Goal: Task Accomplishment & Management: Manage account settings

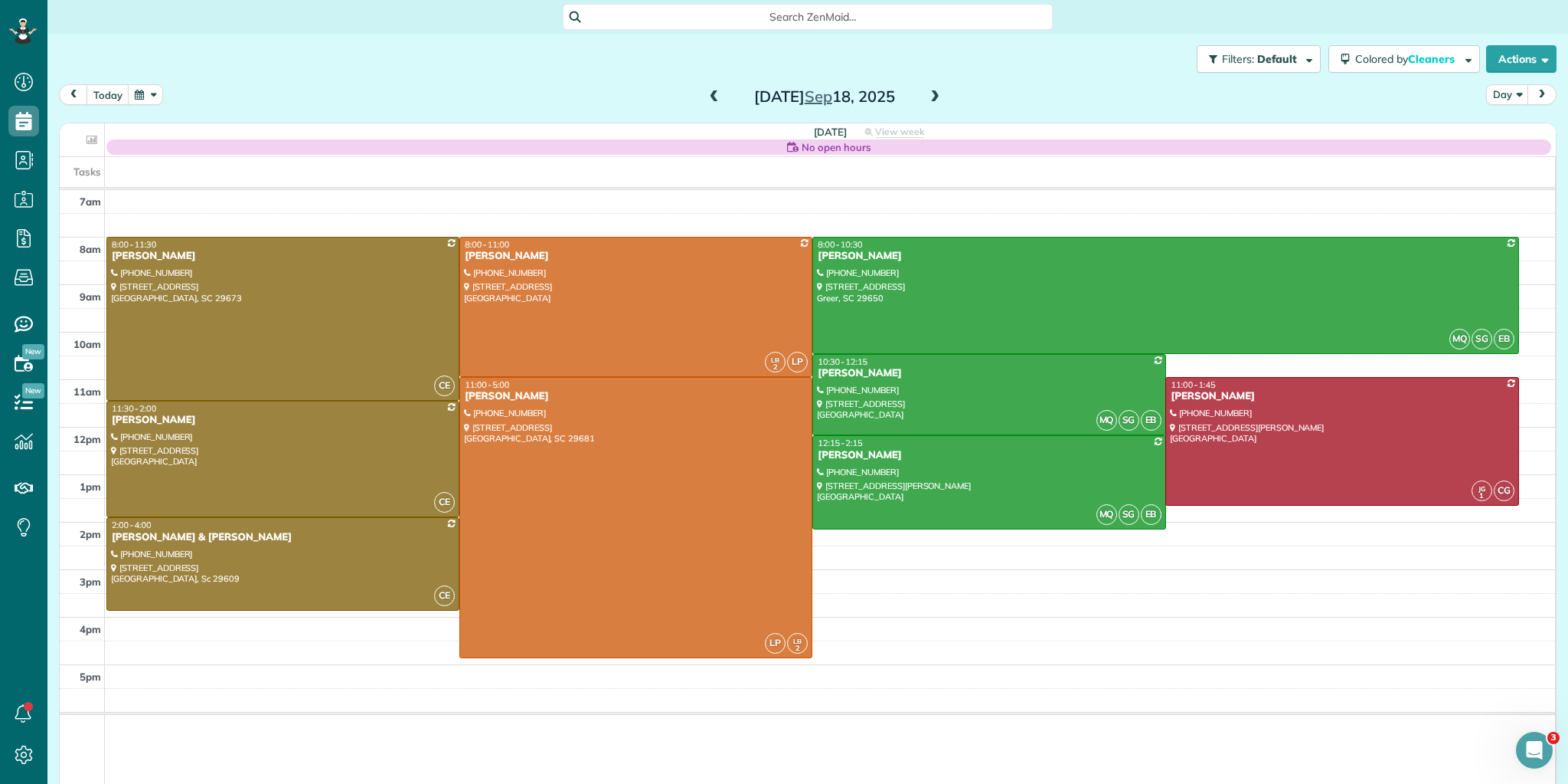
scroll to position [7, 7]
click at [146, 92] on button "button" at bounding box center [145, 94] width 35 height 21
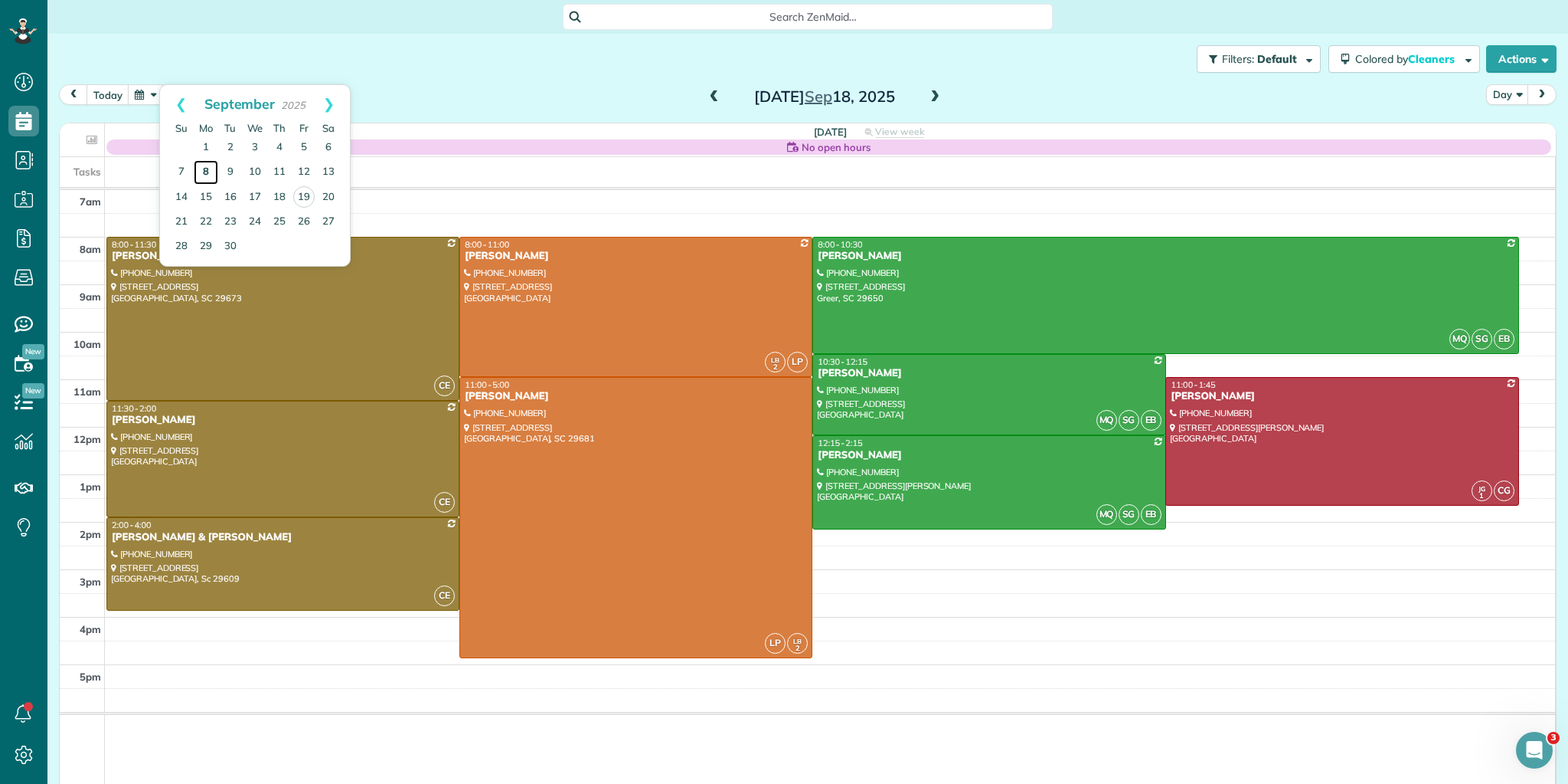
click at [209, 167] on link "8" at bounding box center [205, 172] width 25 height 25
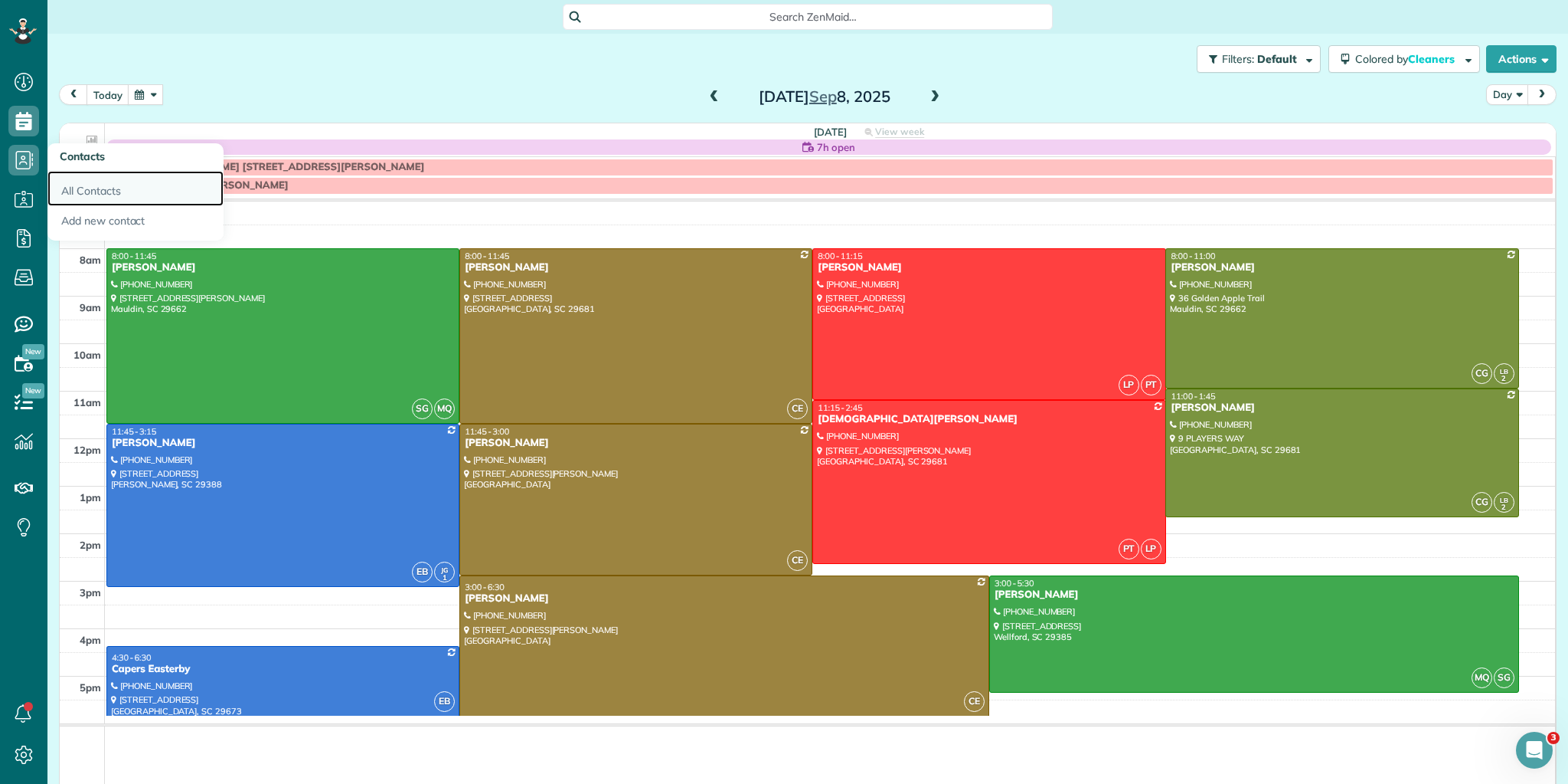
click at [86, 182] on link "All Contacts" at bounding box center [135, 189] width 176 height 35
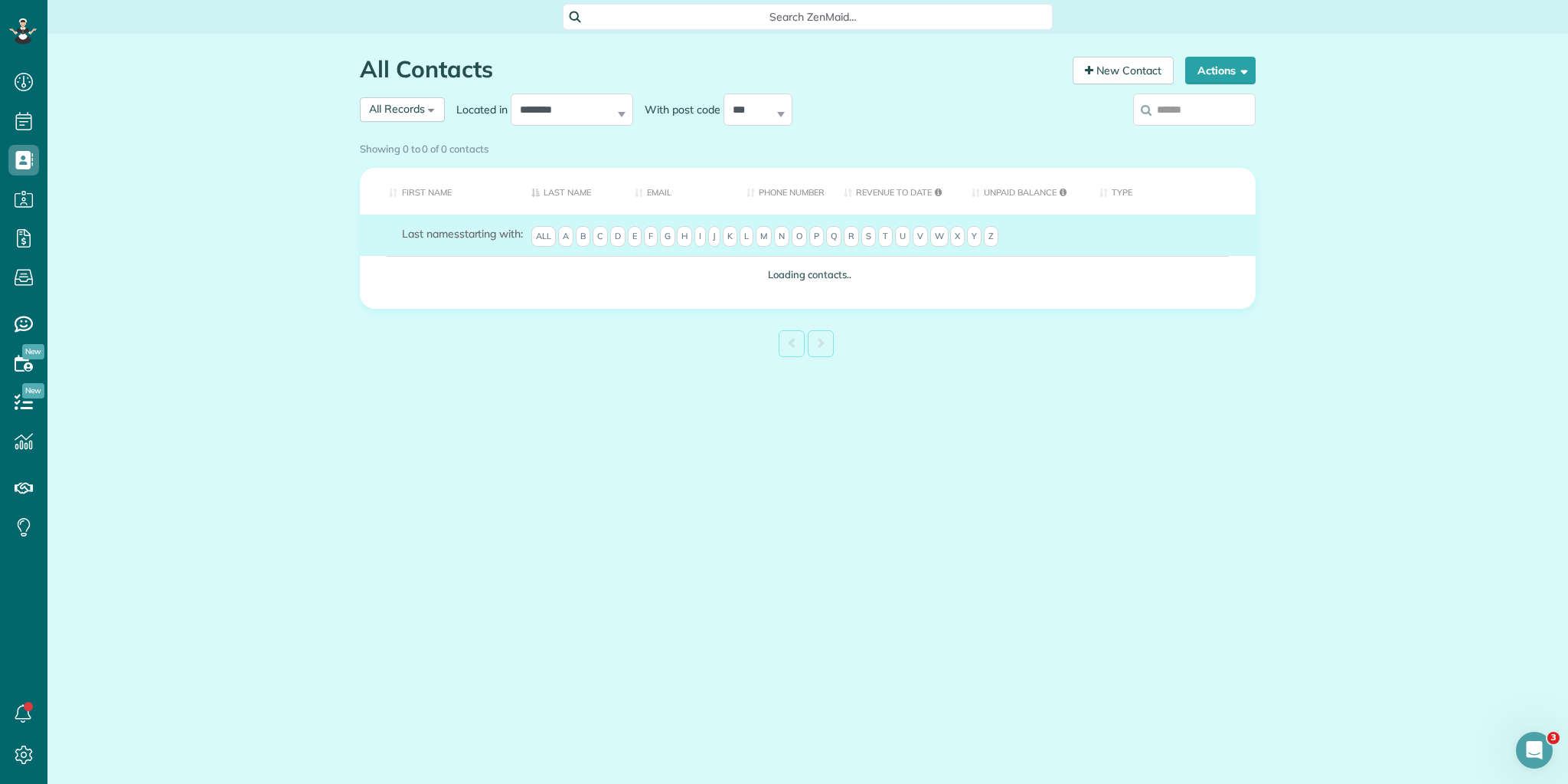
click at [1161, 136] on div "Showing 0 to 0 of 0 contacts" at bounding box center [808, 148] width 919 height 27
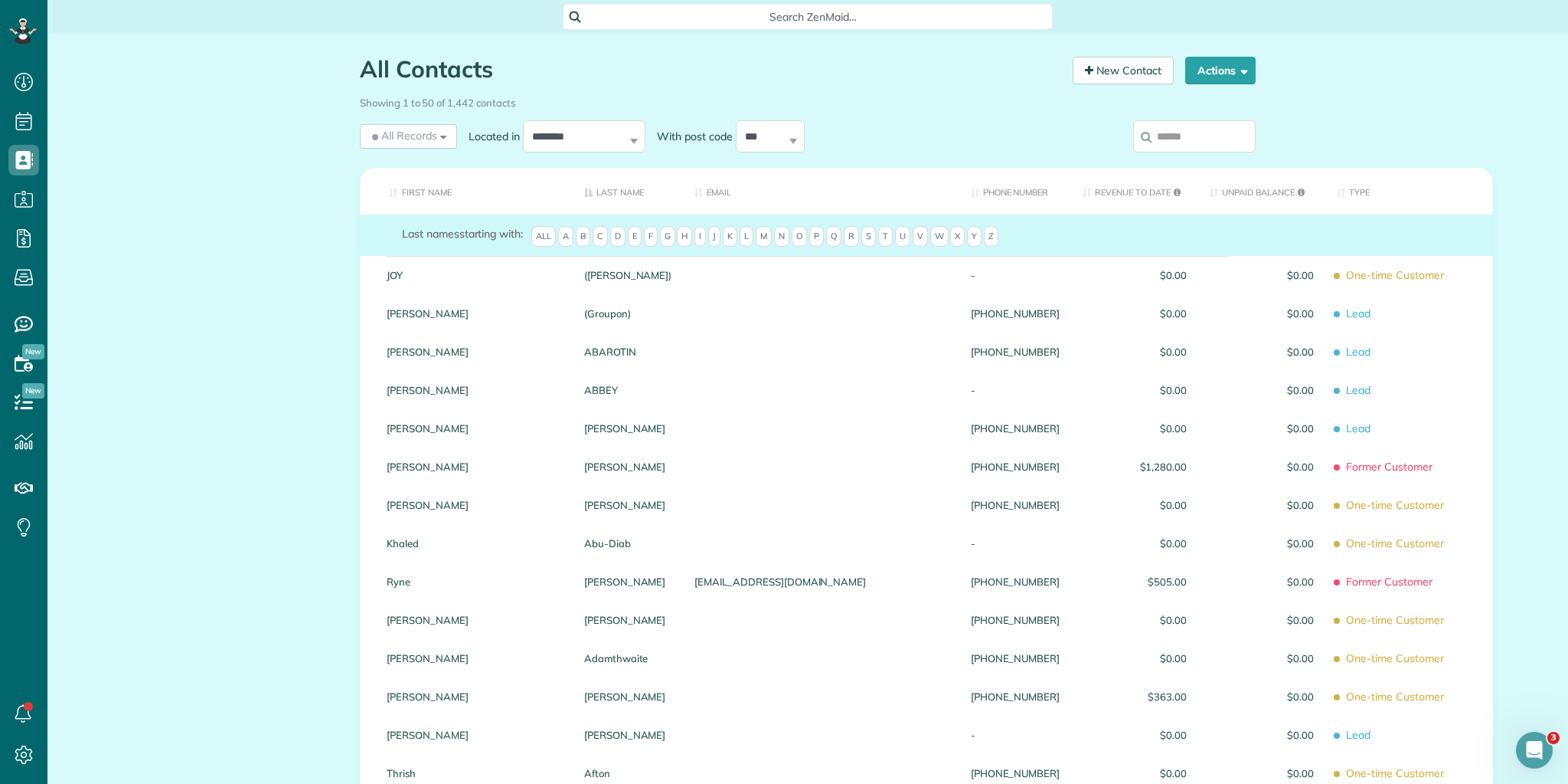
click at [1161, 141] on input "search" at bounding box center [1194, 136] width 123 height 32
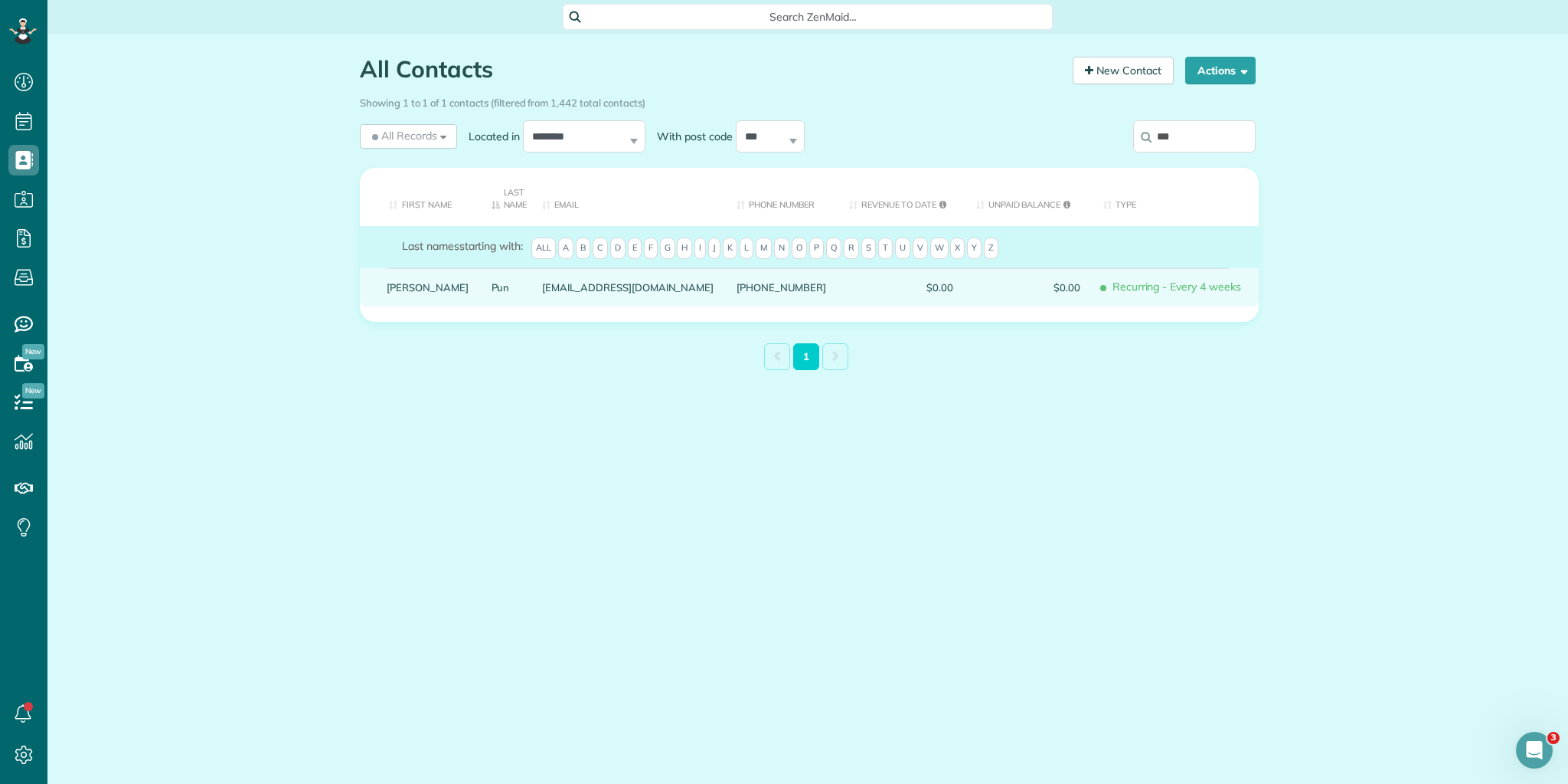
type input "***"
click at [492, 287] on link "Pun" at bounding box center [506, 287] width 28 height 11
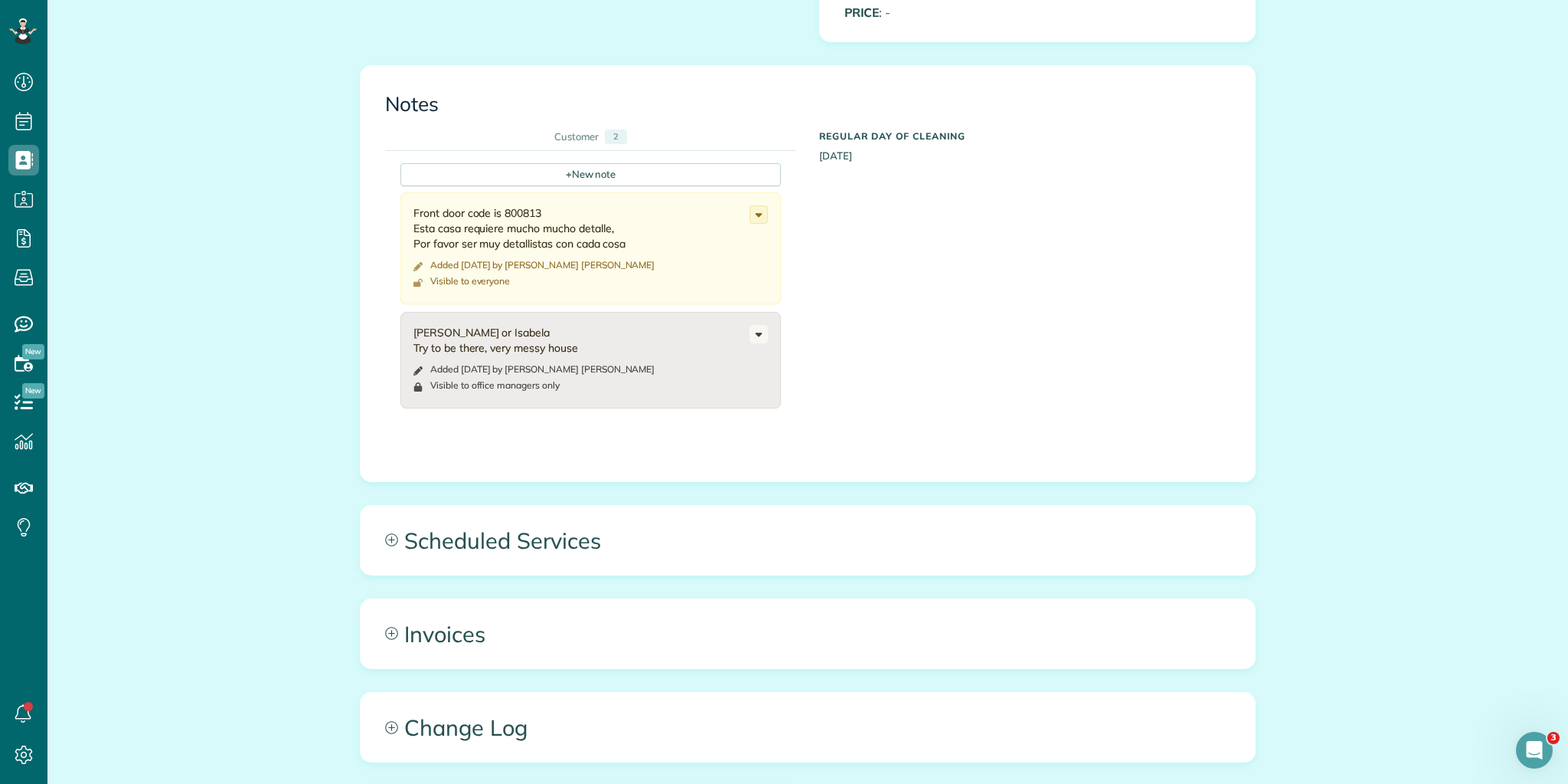
scroll to position [736, 0]
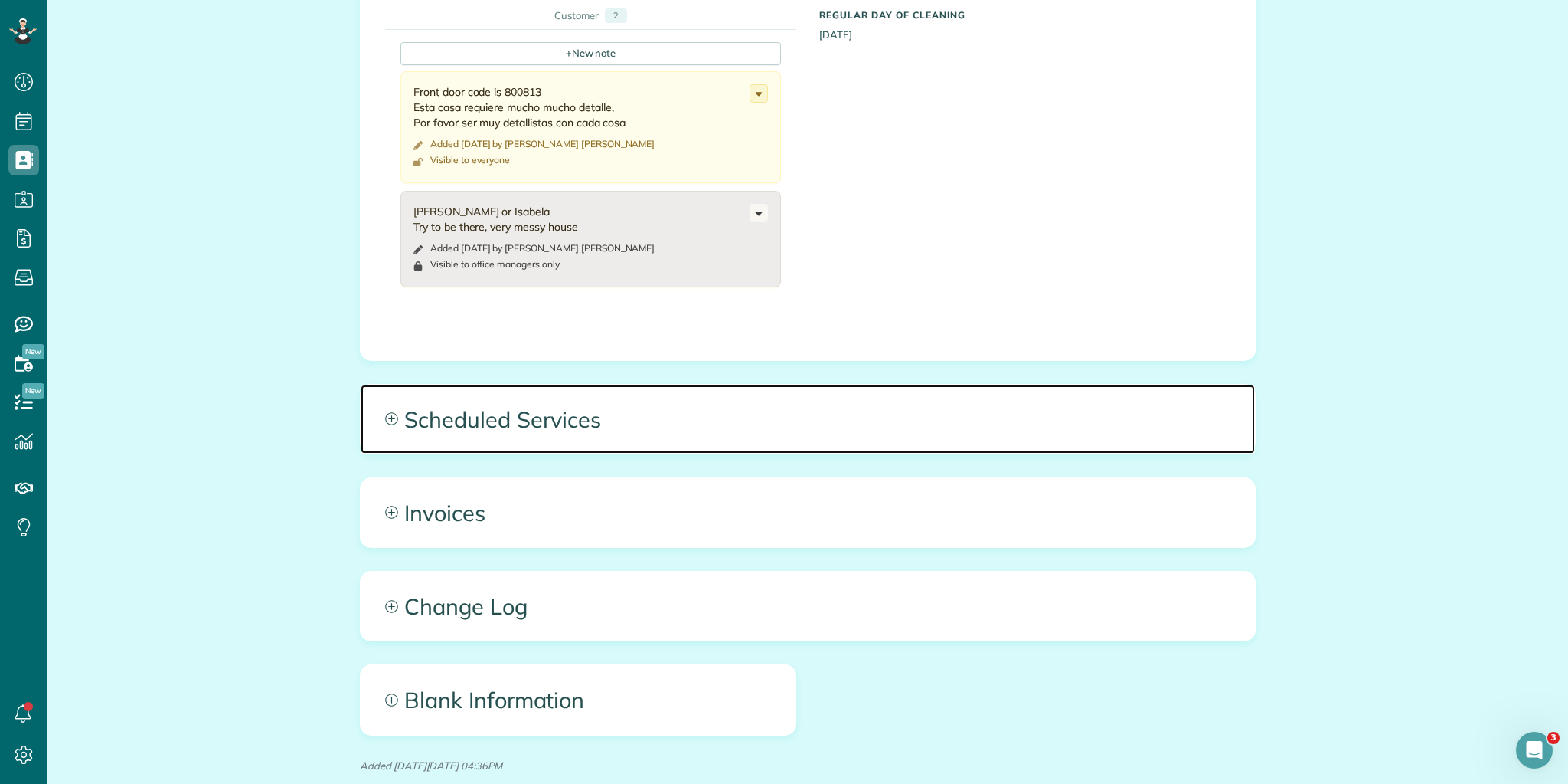
click at [523, 419] on span "Scheduled Services" at bounding box center [807, 419] width 894 height 69
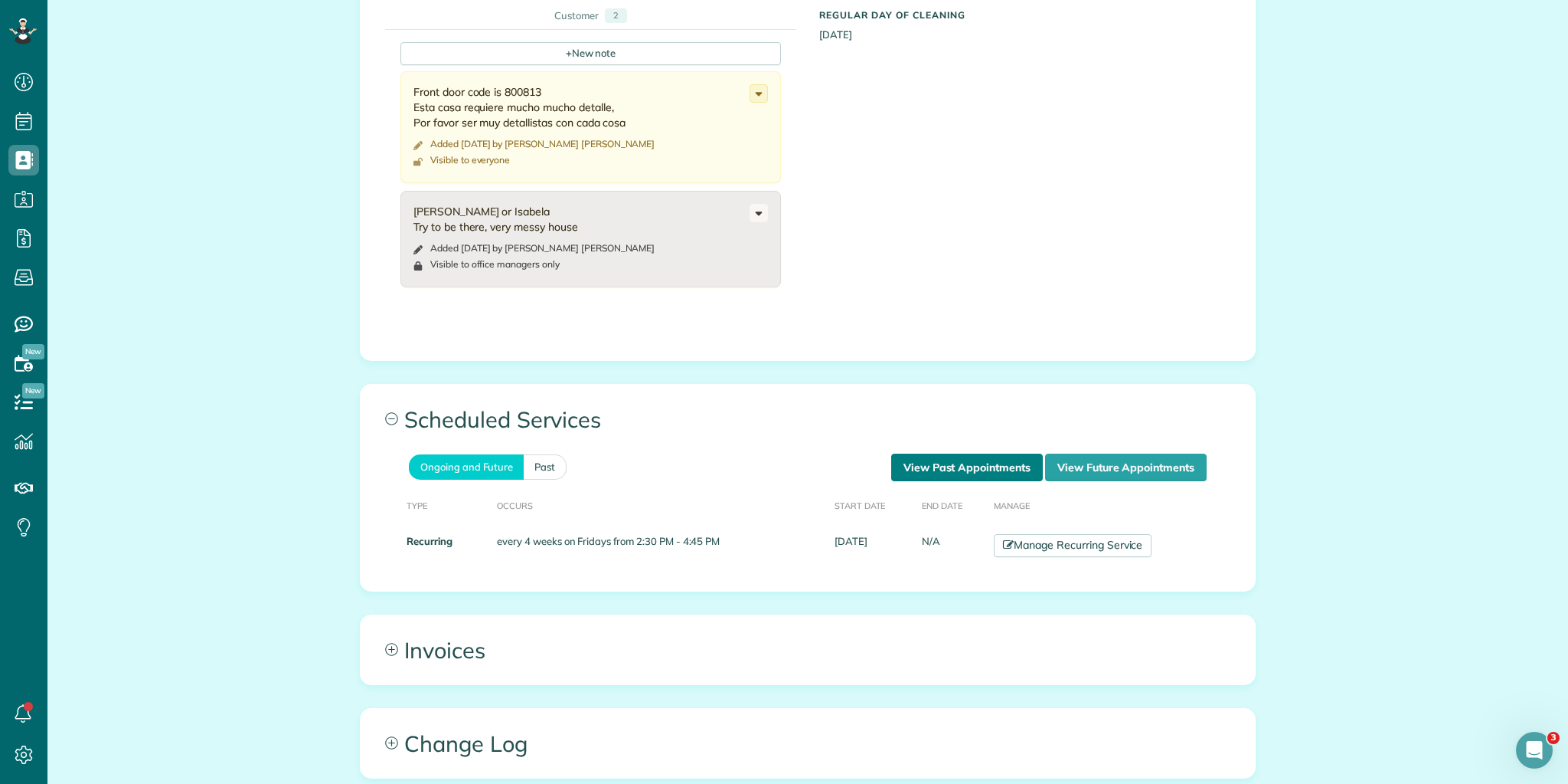
click at [941, 466] on link "View Past Appointments" at bounding box center [967, 468] width 151 height 28
